Goal: Information Seeking & Learning: Learn about a topic

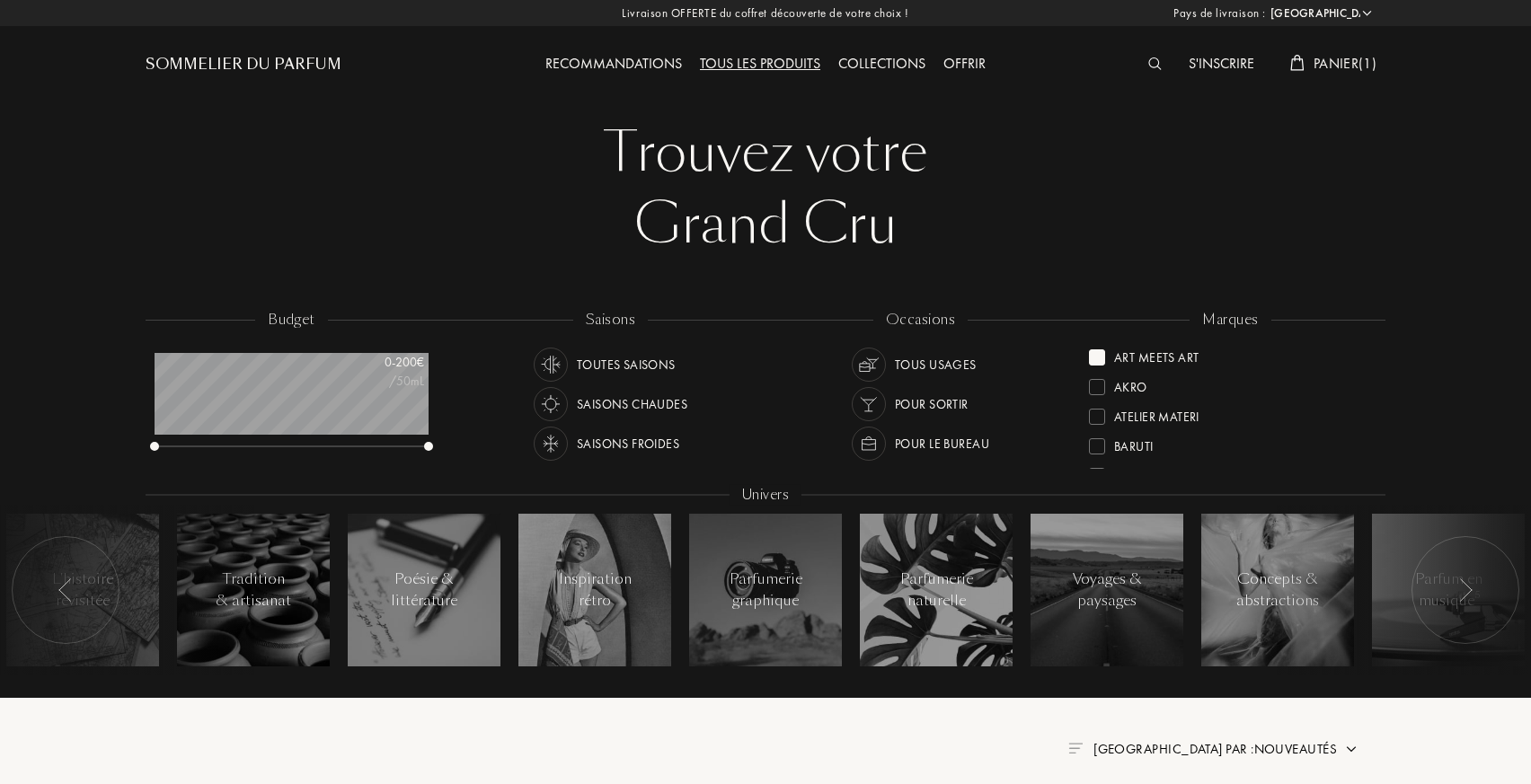
select select "FR"
click at [772, 65] on div "Tous les produits" at bounding box center [760, 65] width 138 height 24
select select "FR"
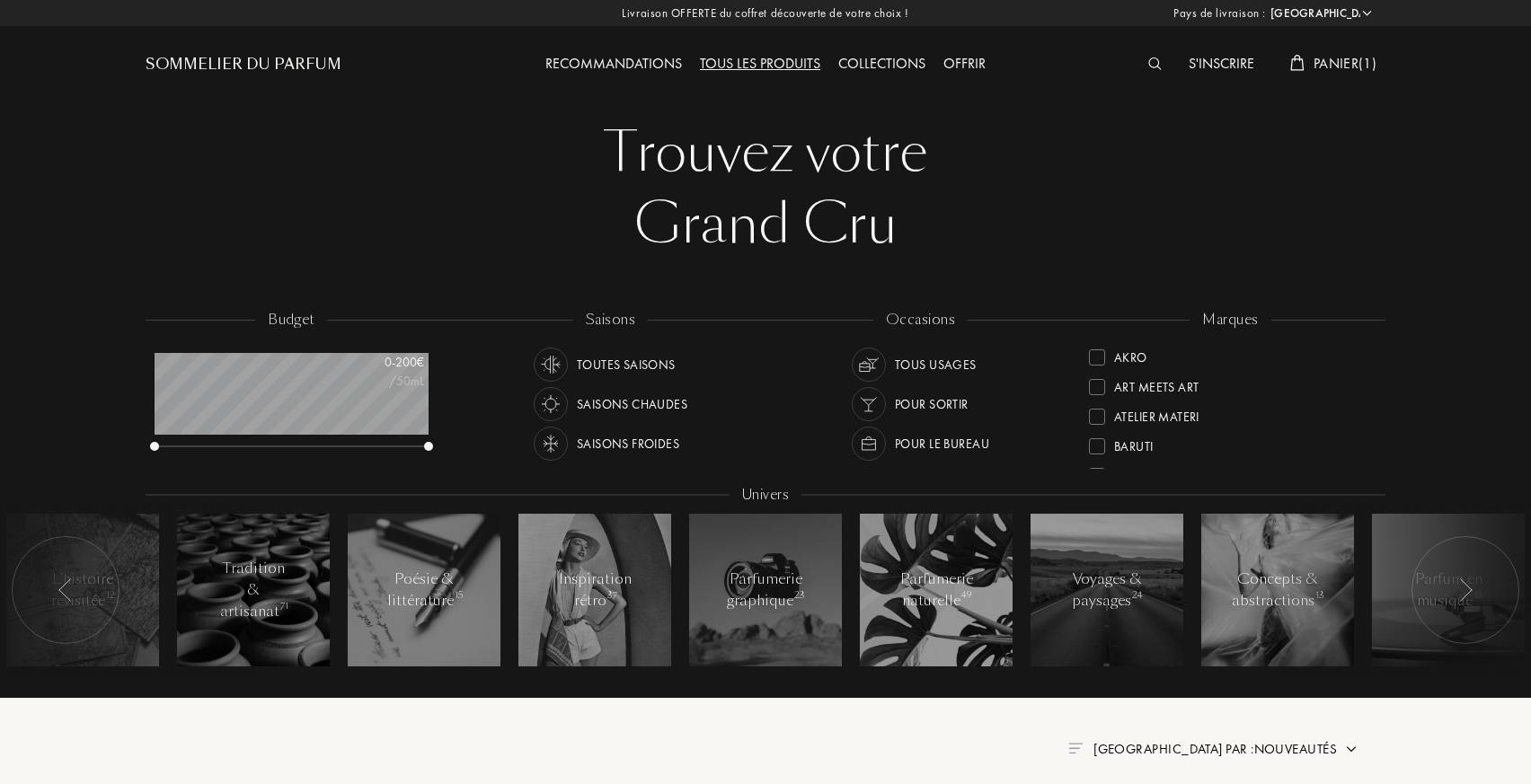
click at [1092, 380] on div at bounding box center [1096, 387] width 16 height 16
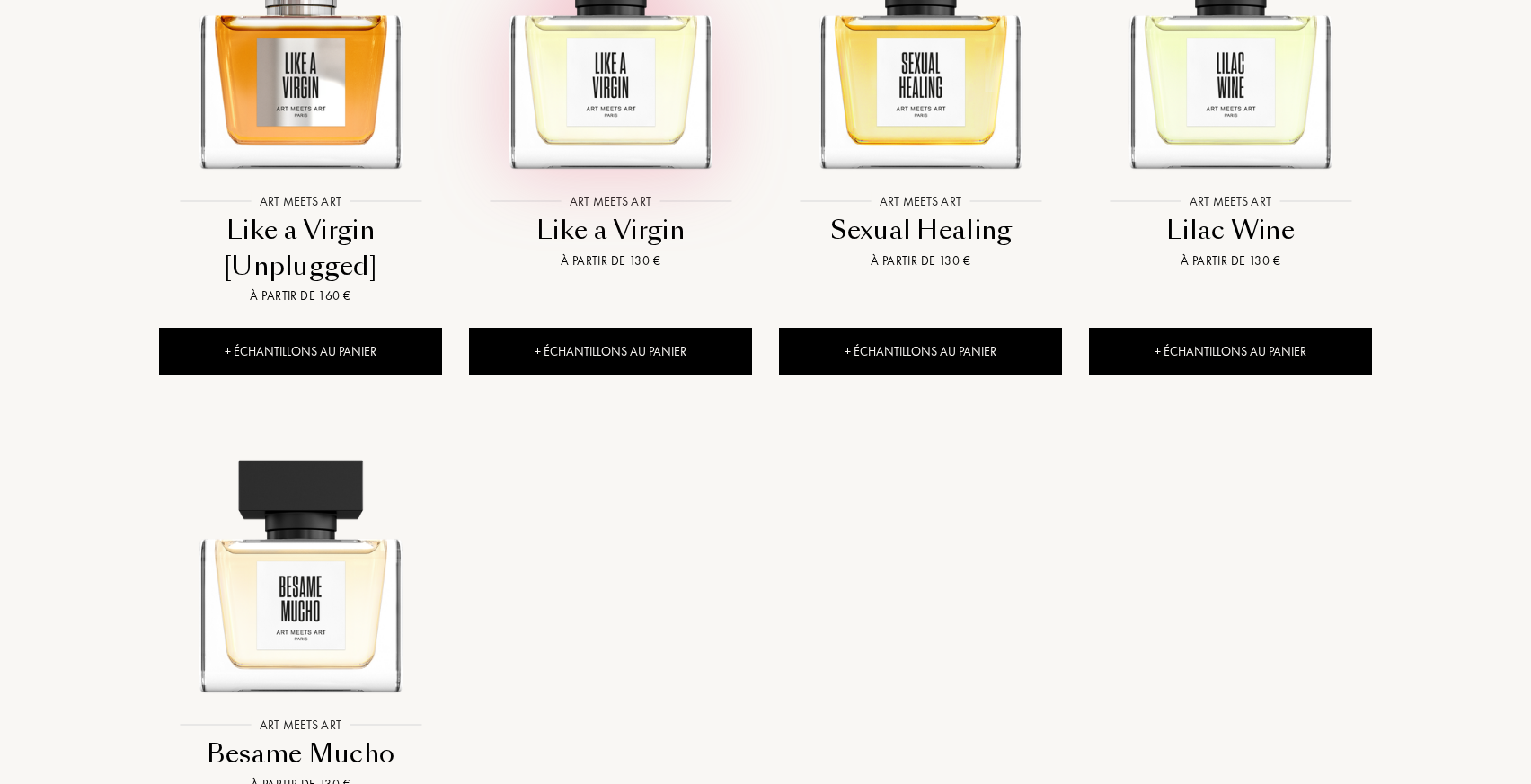
scroll to position [925, 0]
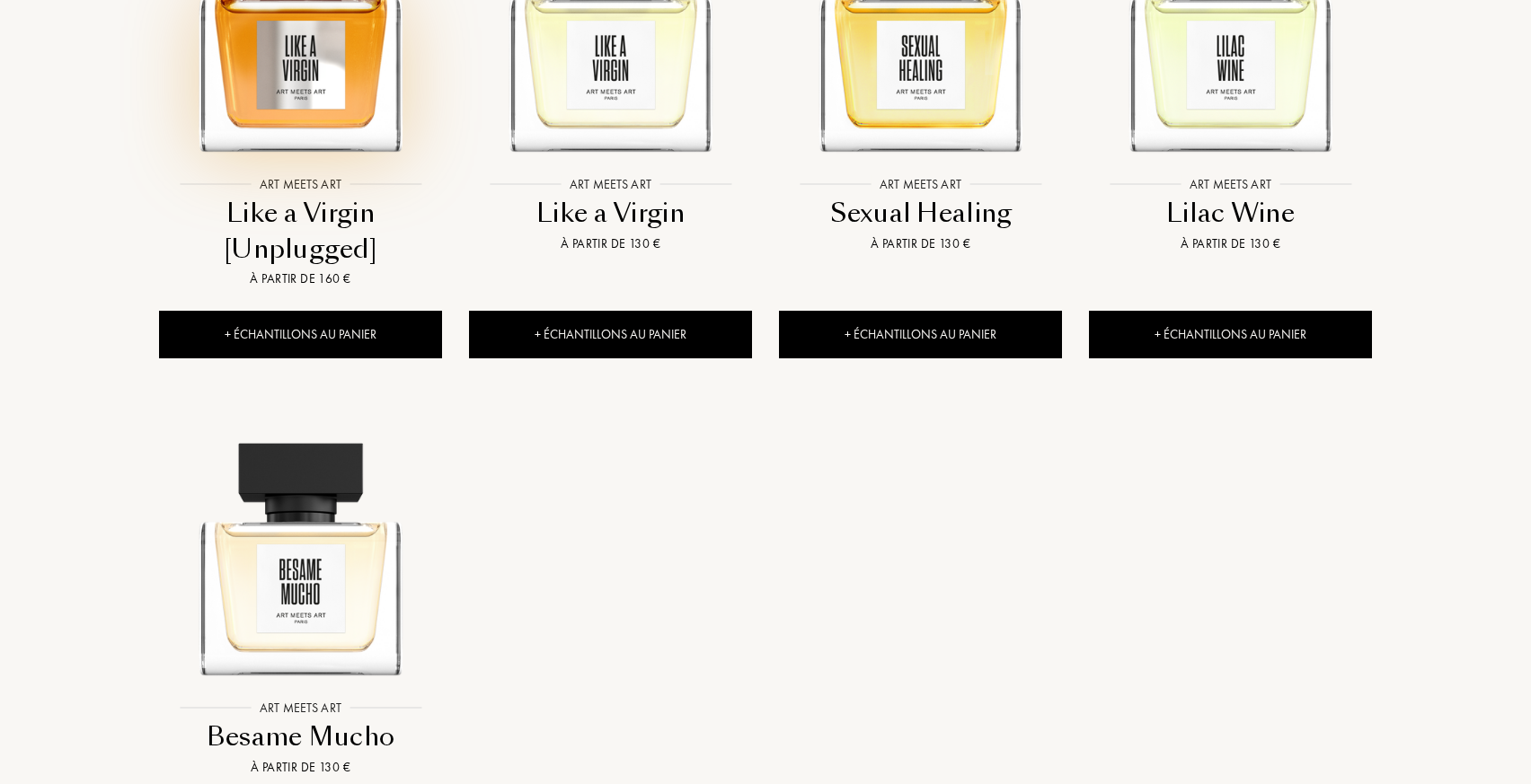
click at [296, 120] on img at bounding box center [300, 26] width 280 height 280
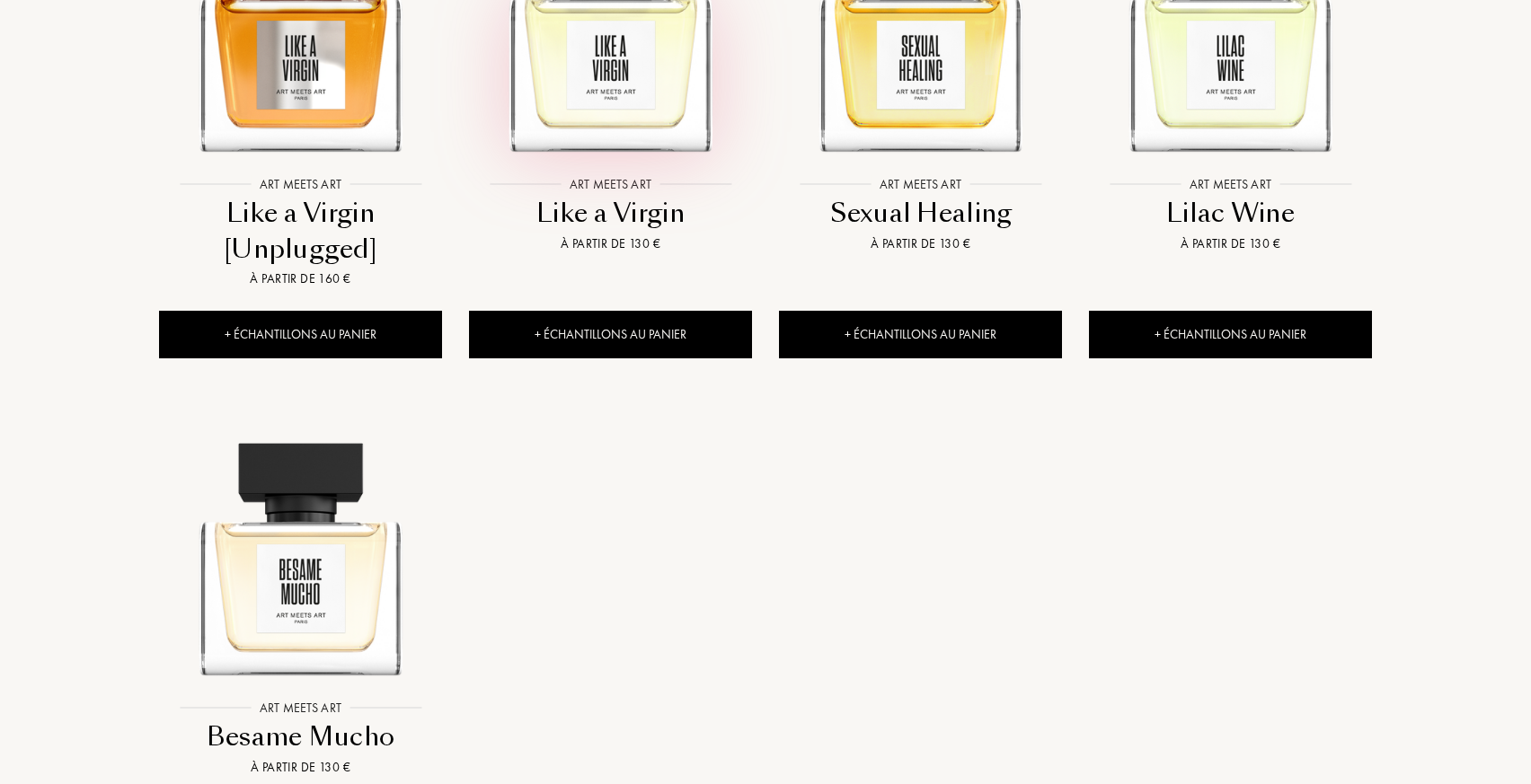
click at [633, 97] on img at bounding box center [610, 26] width 280 height 280
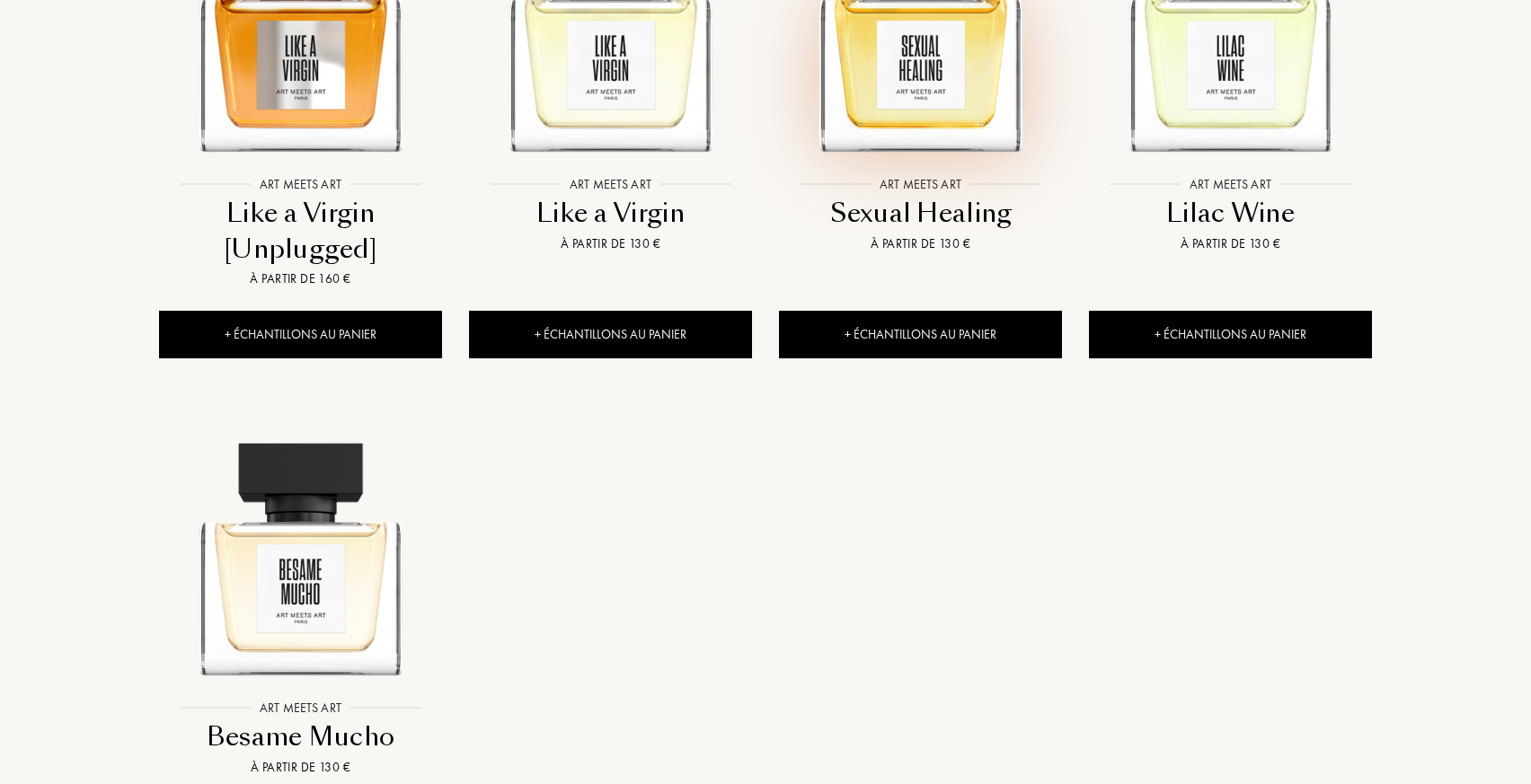
click at [937, 134] on img at bounding box center [920, 26] width 280 height 280
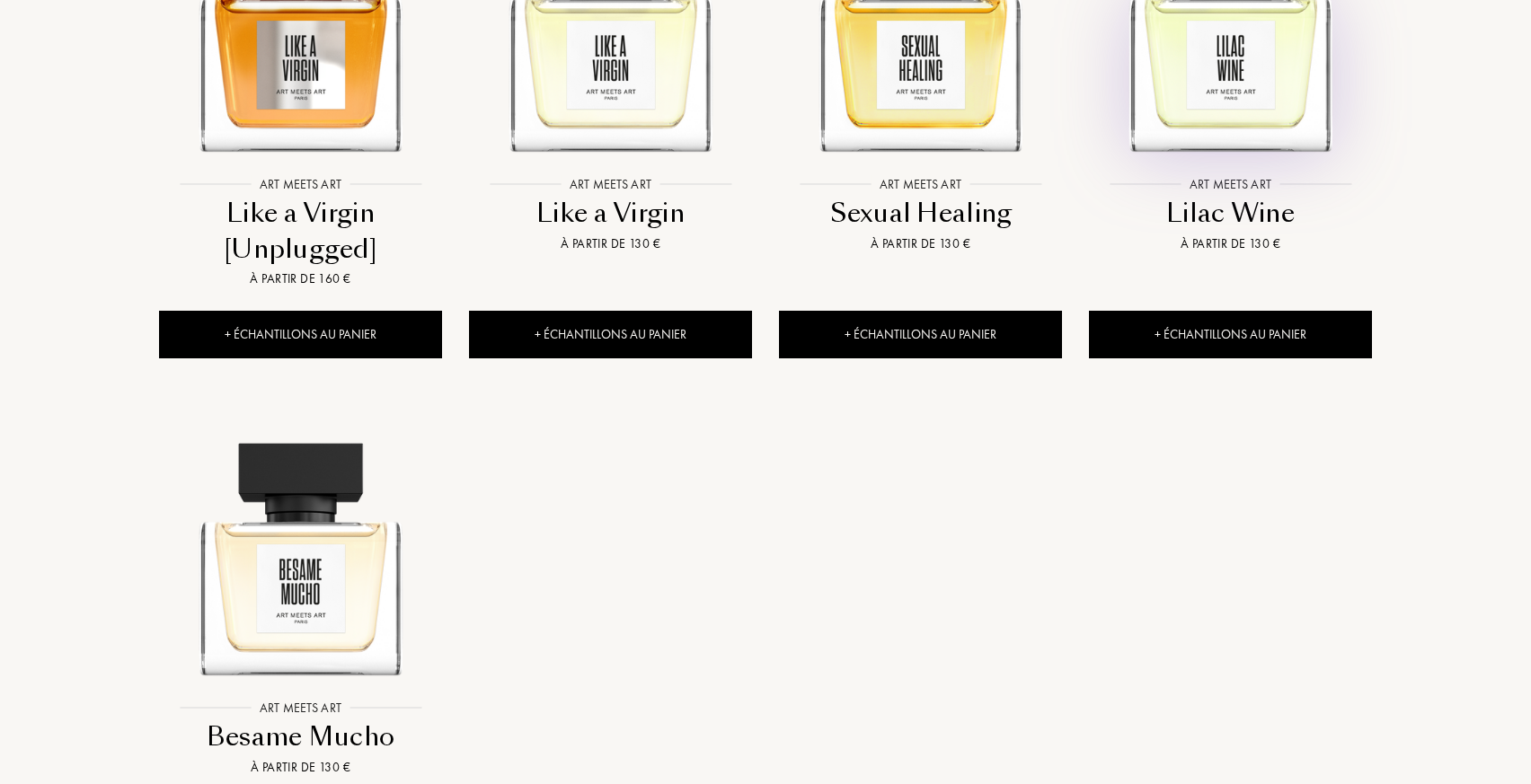
click at [1171, 107] on img at bounding box center [1230, 26] width 280 height 280
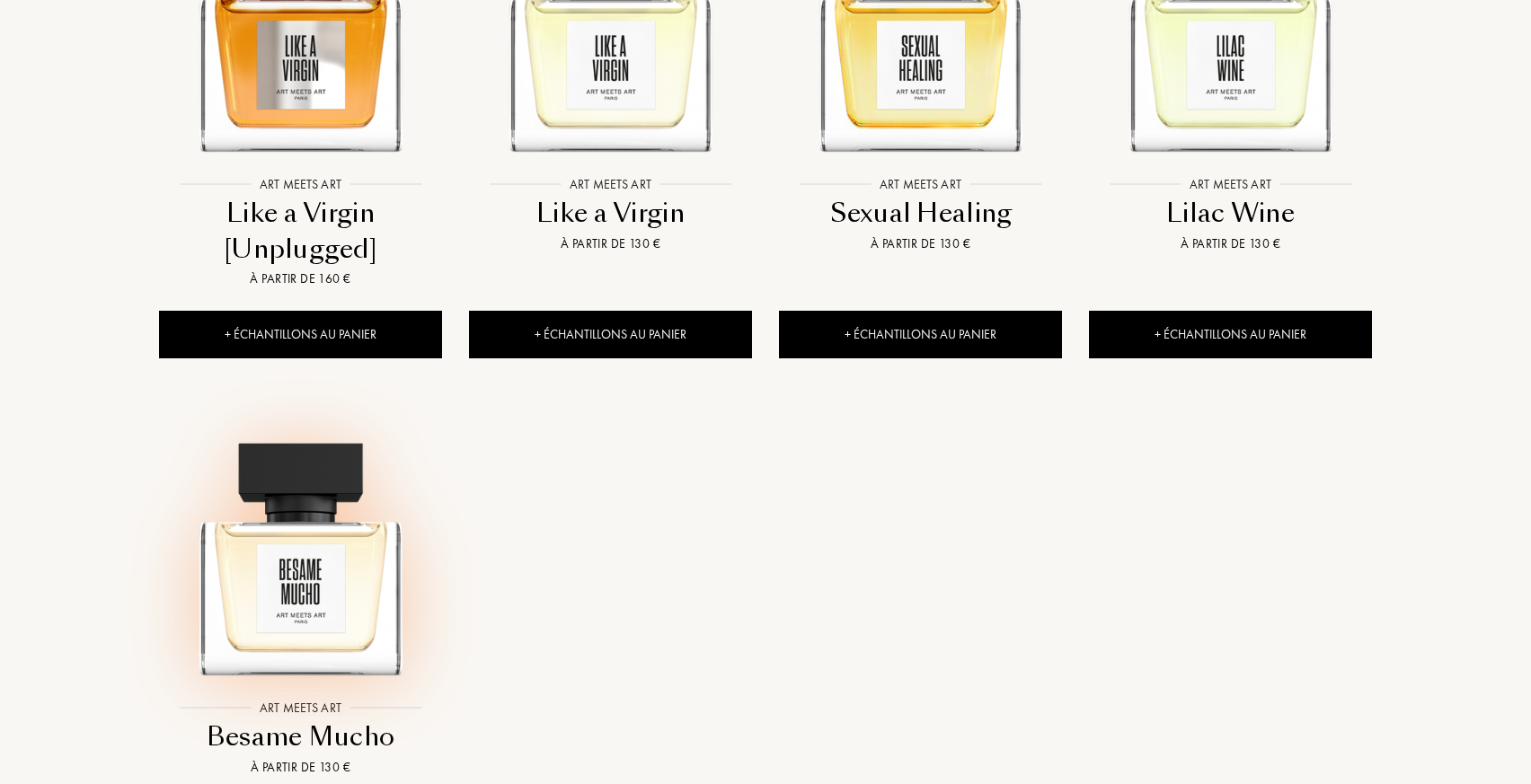
click at [304, 528] on img at bounding box center [300, 549] width 280 height 280
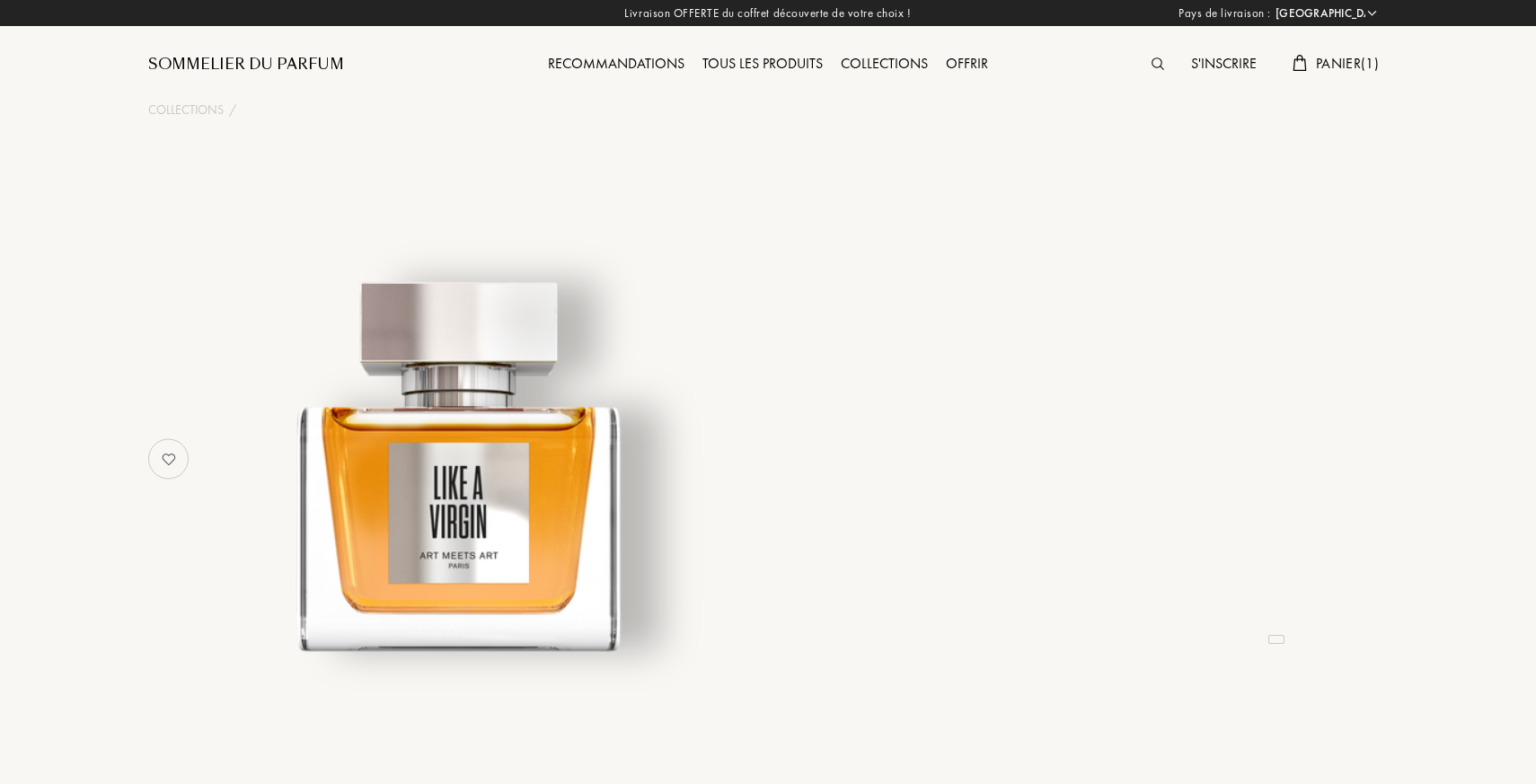
select select "FR"
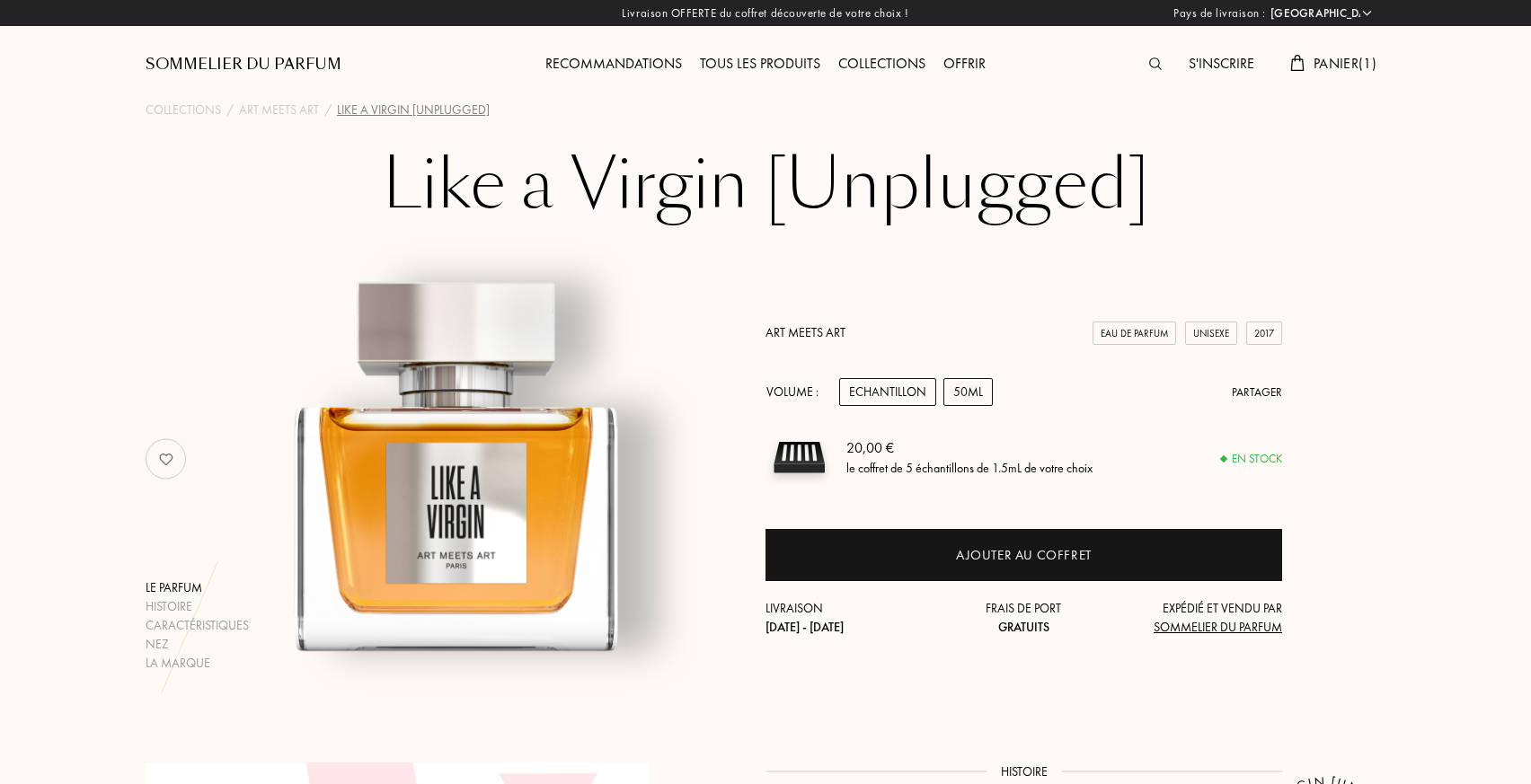
click at [984, 391] on div "50mL" at bounding box center [968, 392] width 49 height 27
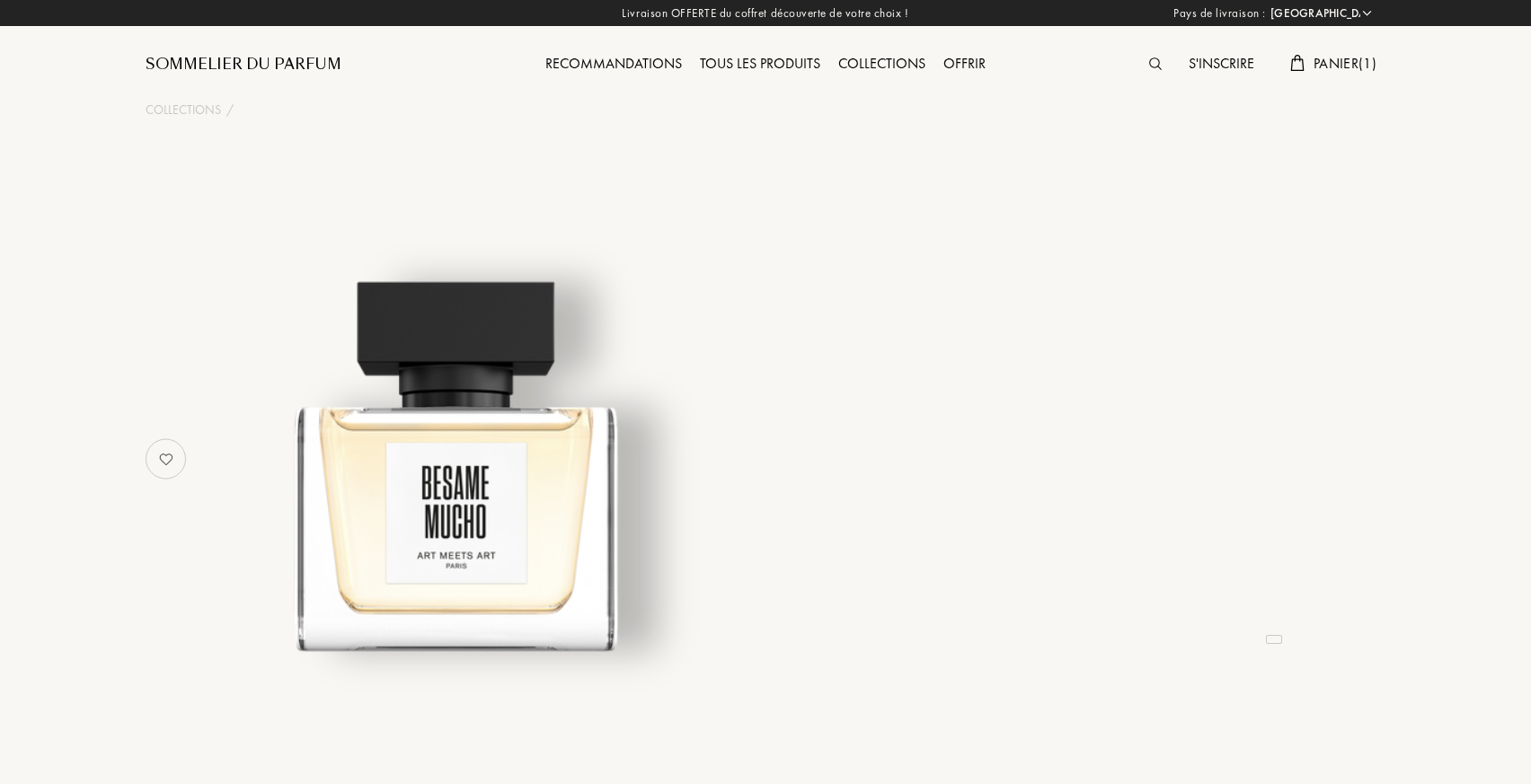
select select "FR"
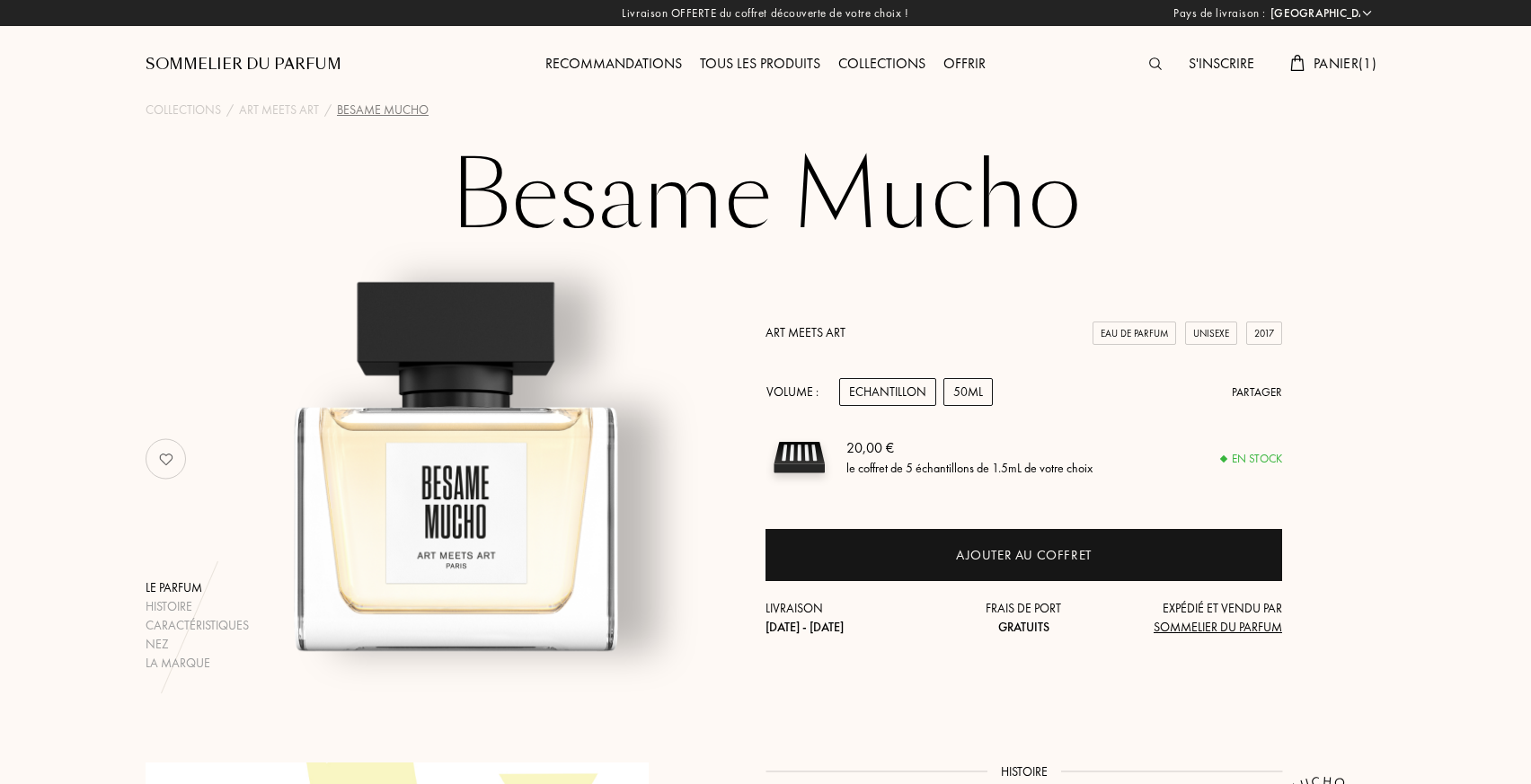
click at [964, 400] on div "50mL" at bounding box center [968, 392] width 49 height 27
